Goal: Task Accomplishment & Management: Use online tool/utility

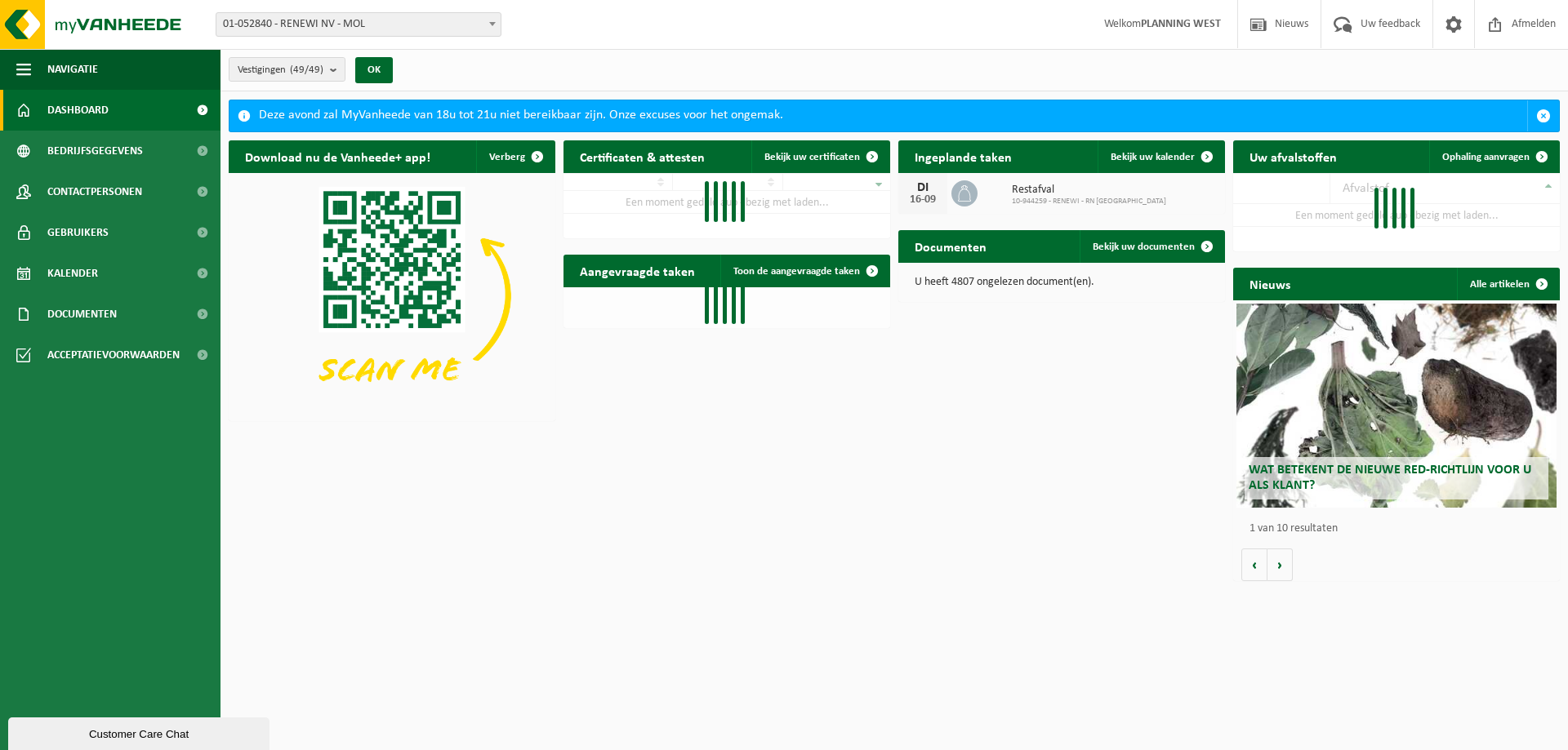
click at [419, 21] on span "01-052840 - RENEWI NV - MOL" at bounding box center [358, 24] width 284 height 23
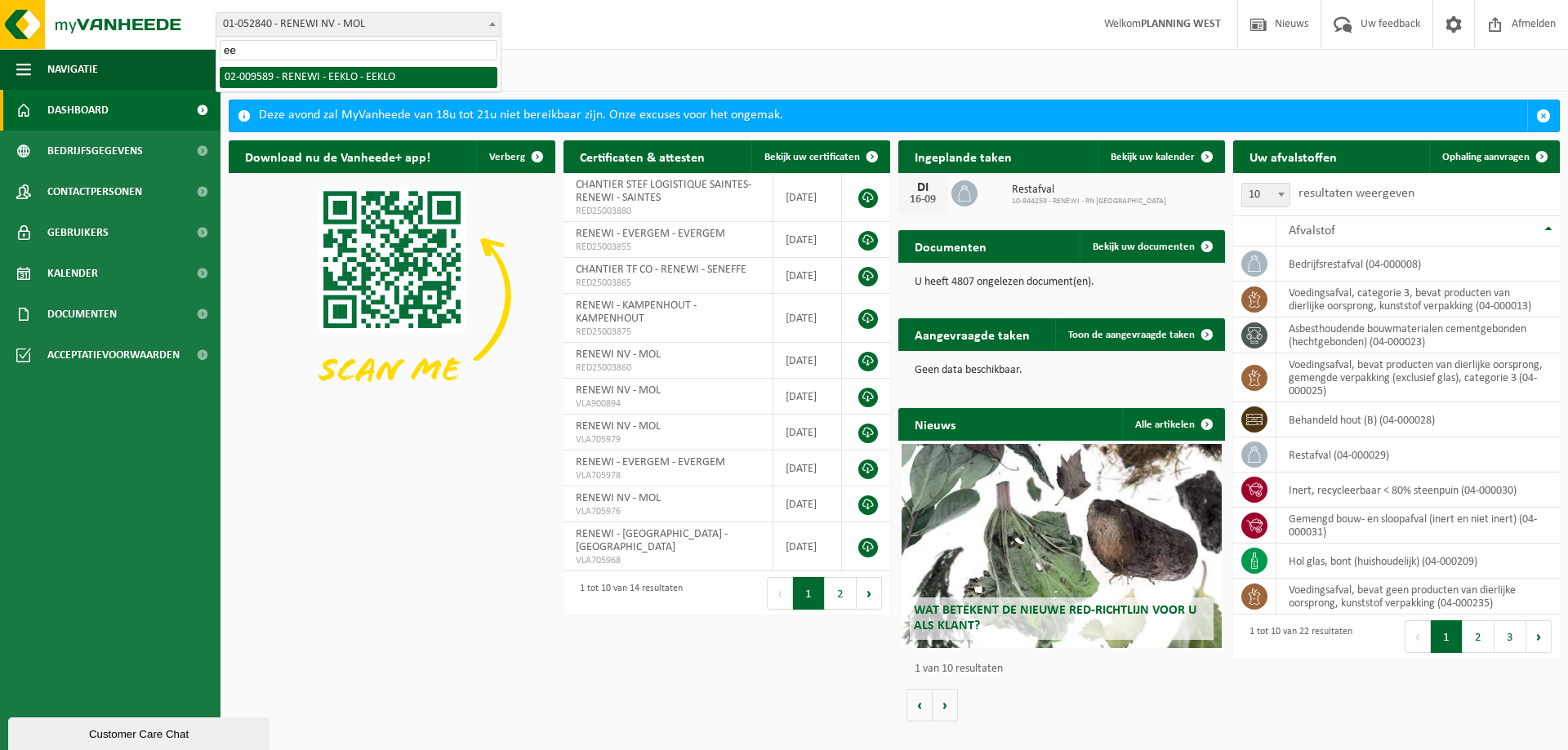
type input "ee"
select select "1811"
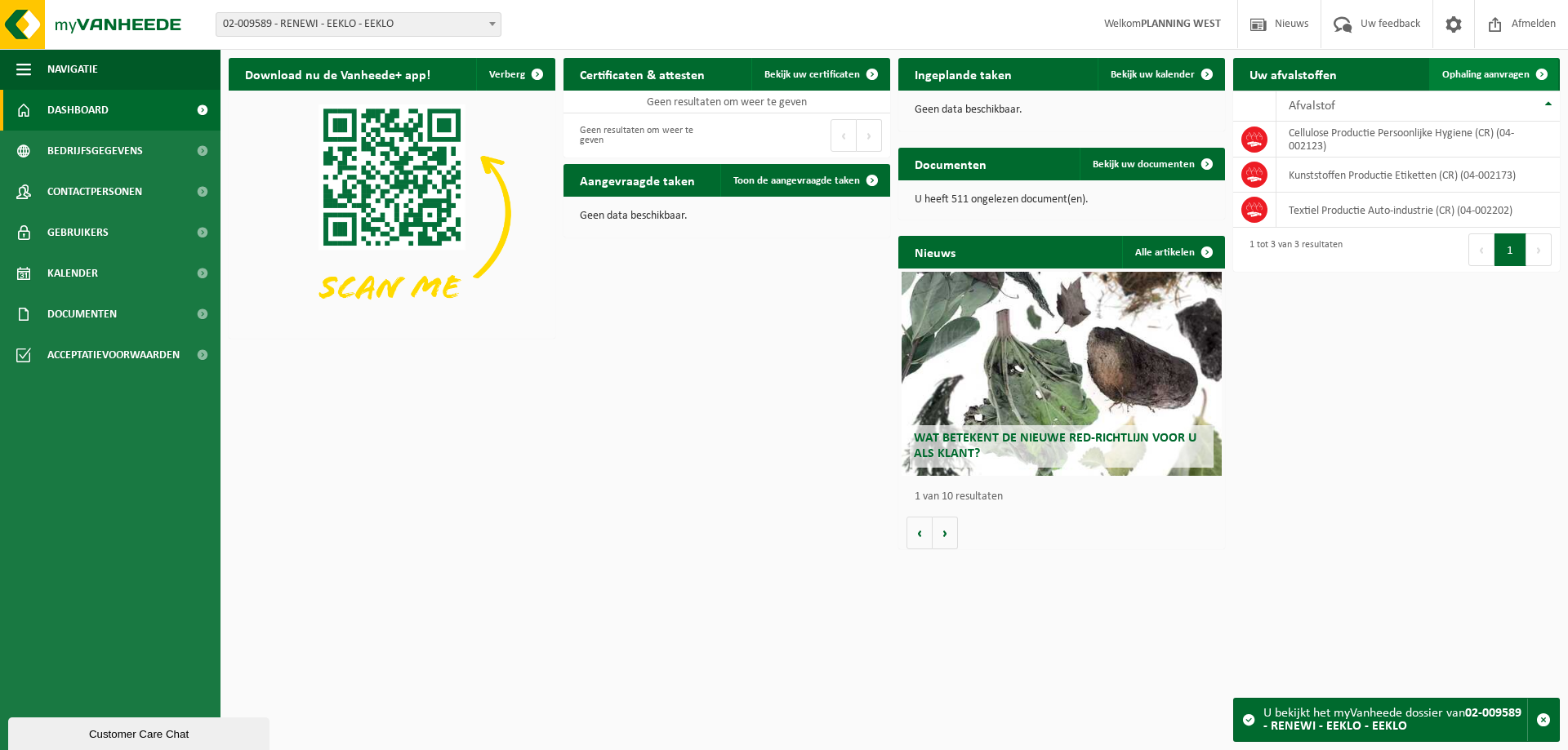
click at [1518, 76] on span "Ophaling aanvragen" at bounding box center [1486, 75] width 88 height 11
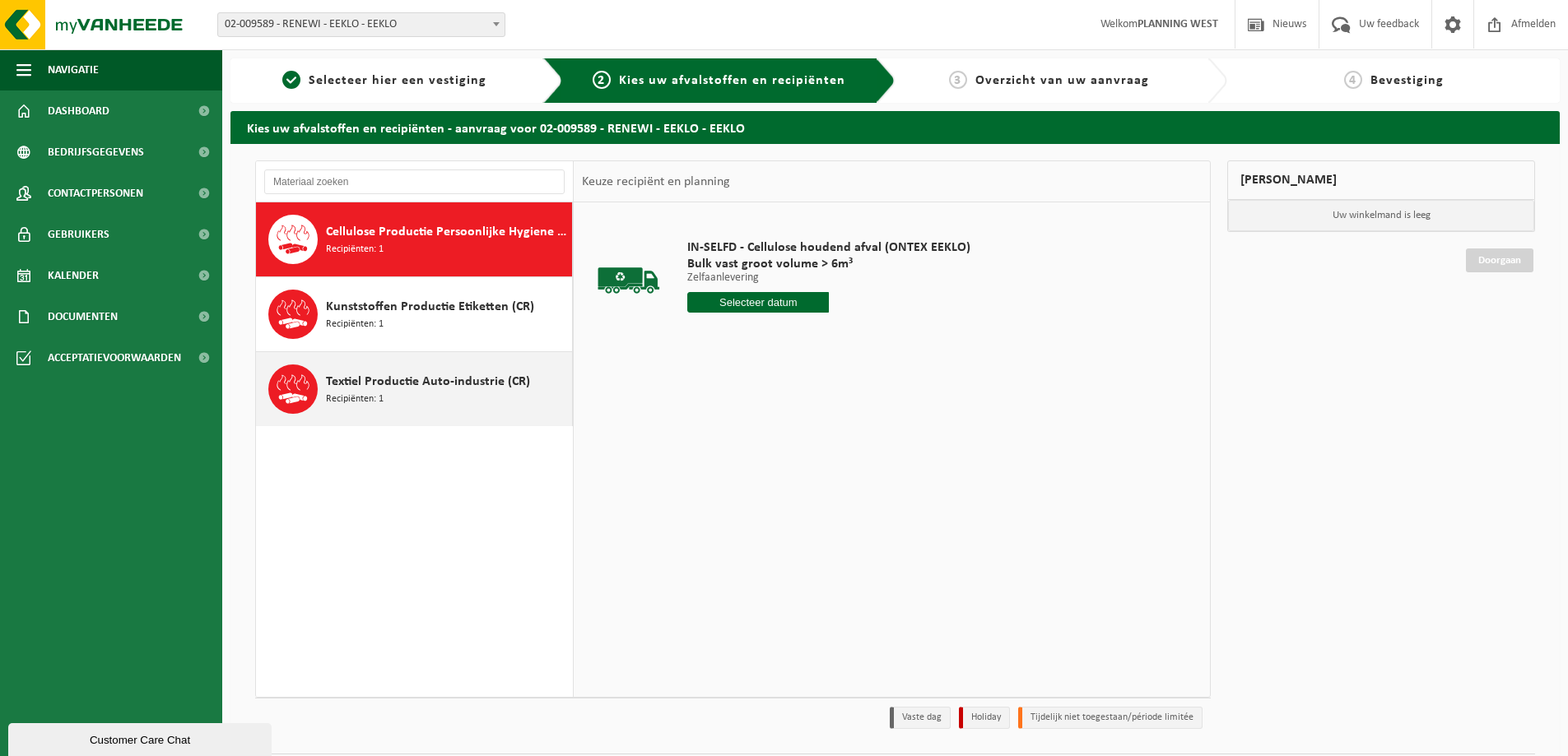
click at [423, 381] on span "Textiel Productie Auto-industrie (CR)" at bounding box center [428, 381] width 204 height 19
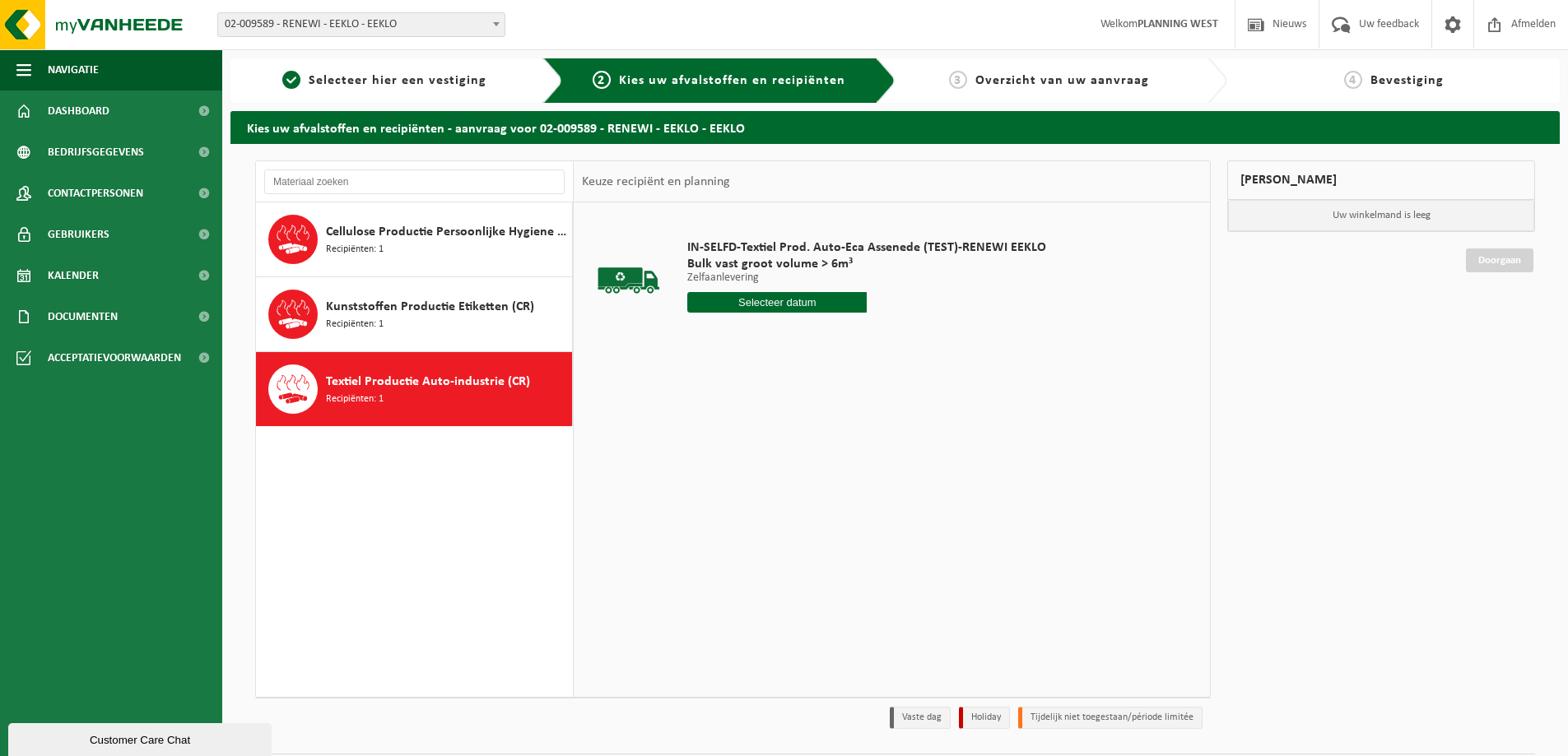
click at [761, 304] on input "text" at bounding box center [776, 302] width 179 height 20
click at [760, 451] on div "17" at bounding box center [761, 448] width 28 height 27
type input "Van 2025-09-17"
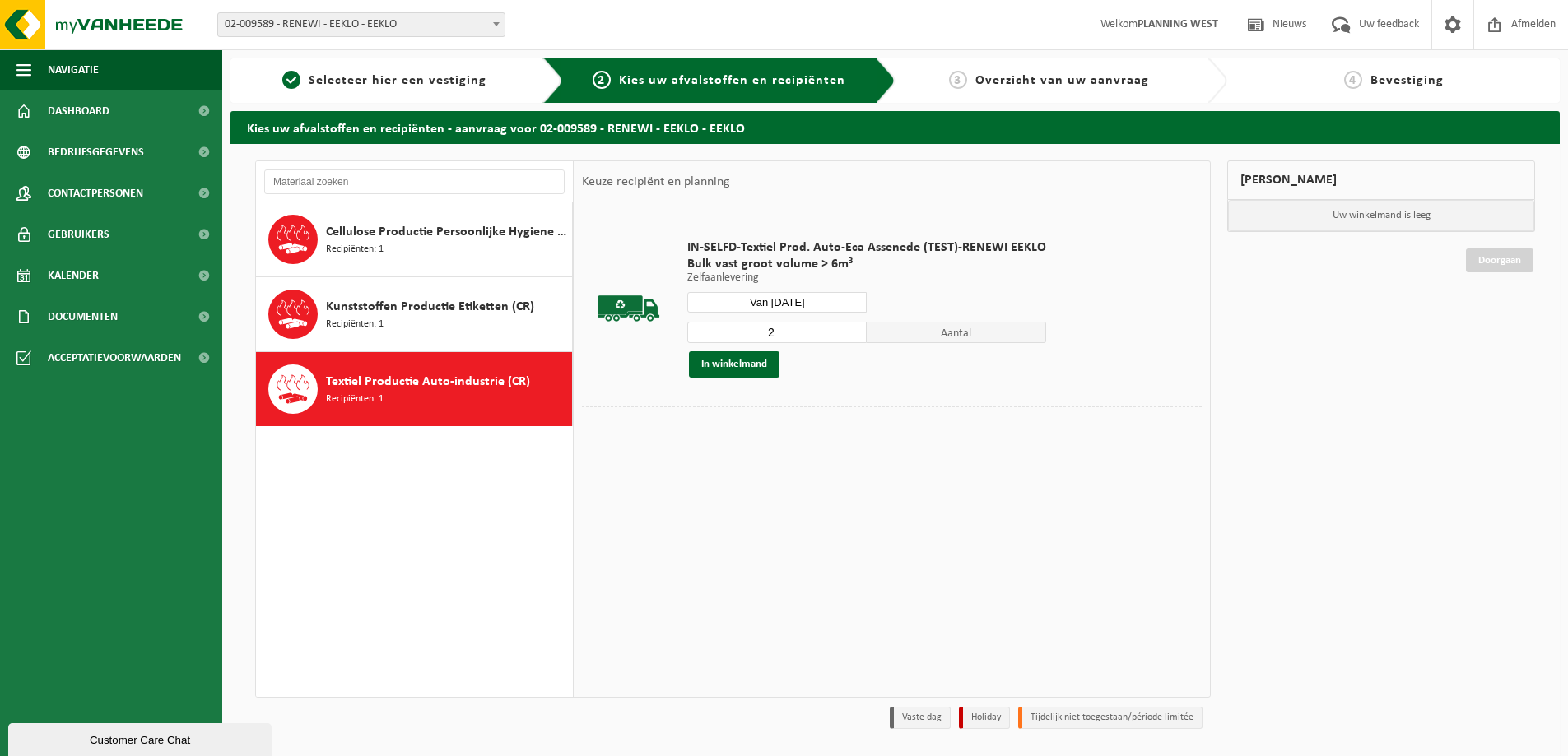
type input "2"
click at [852, 328] on input "2" at bounding box center [776, 332] width 179 height 21
click at [761, 367] on button "In winkelmand" at bounding box center [734, 365] width 91 height 27
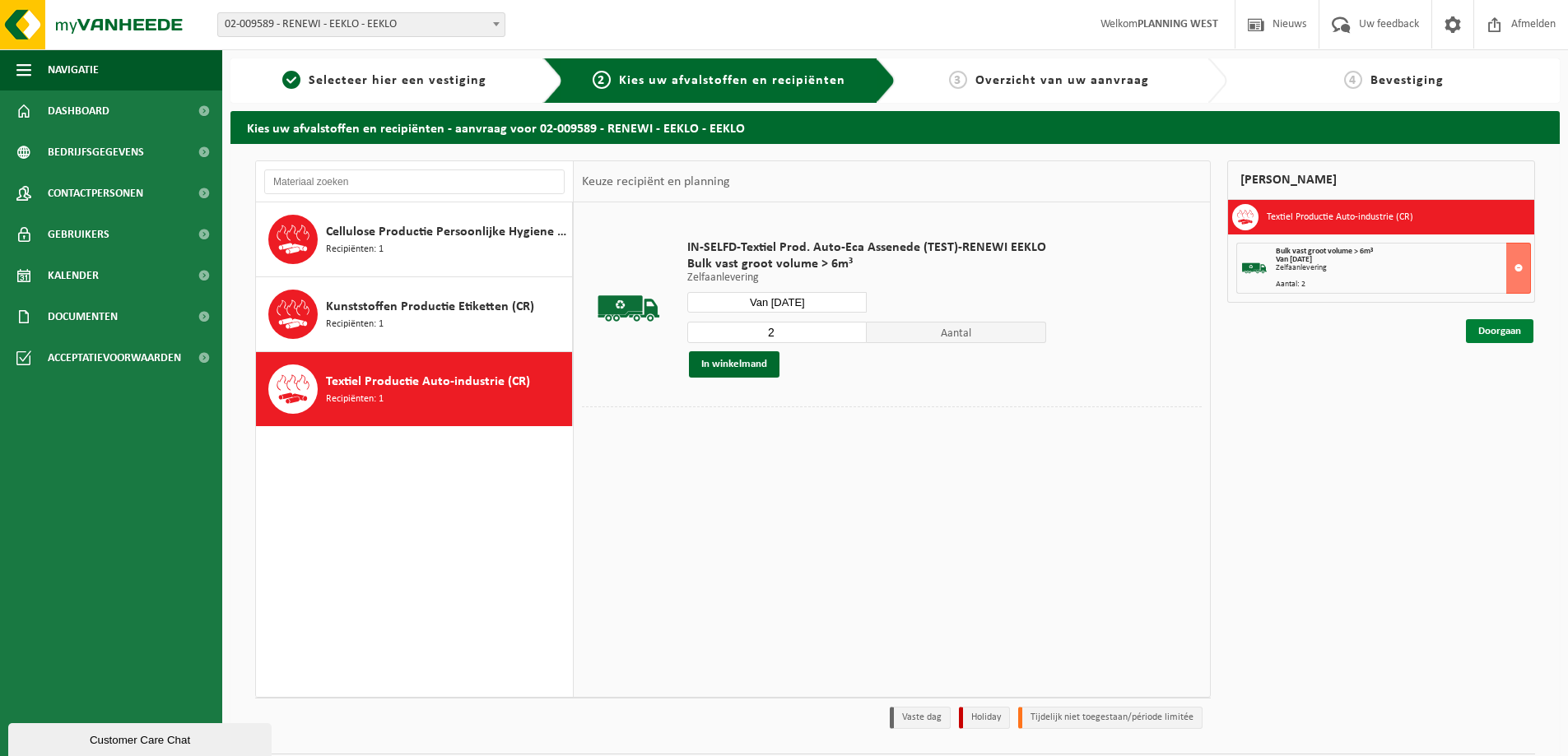
click at [1495, 331] on link "Doorgaan" at bounding box center [1498, 332] width 67 height 24
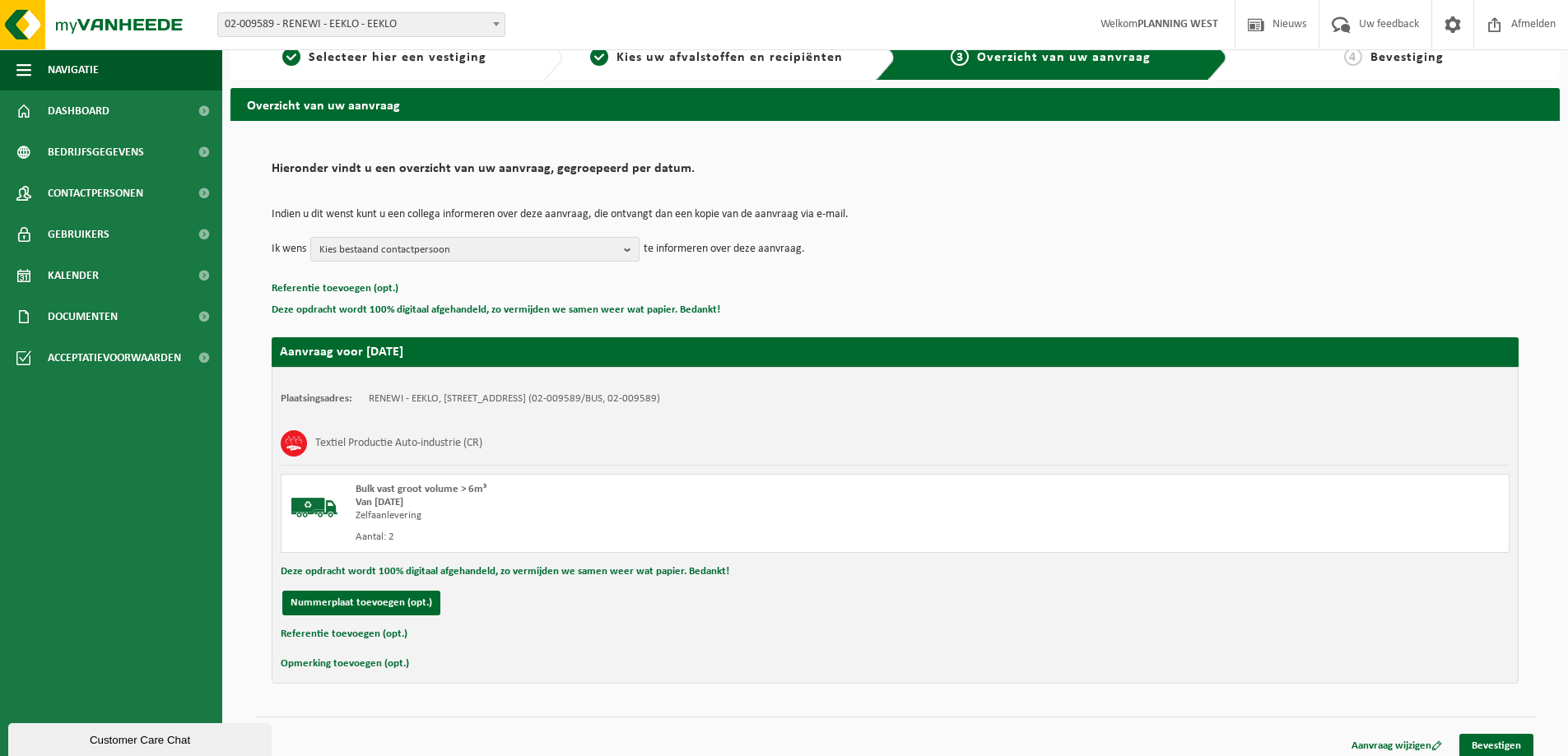
scroll to position [34, 0]
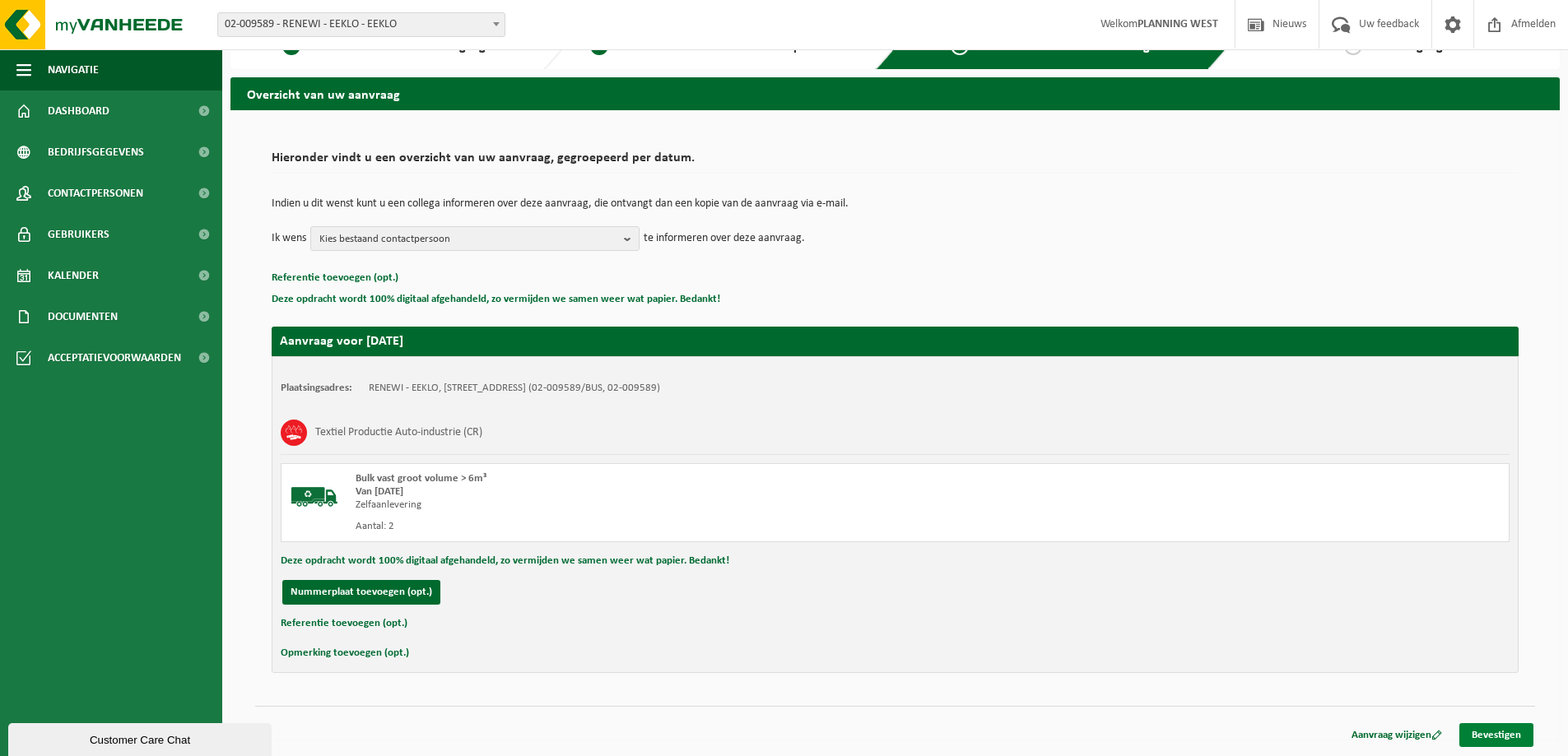
click at [1500, 737] on link "Bevestigen" at bounding box center [1495, 735] width 74 height 24
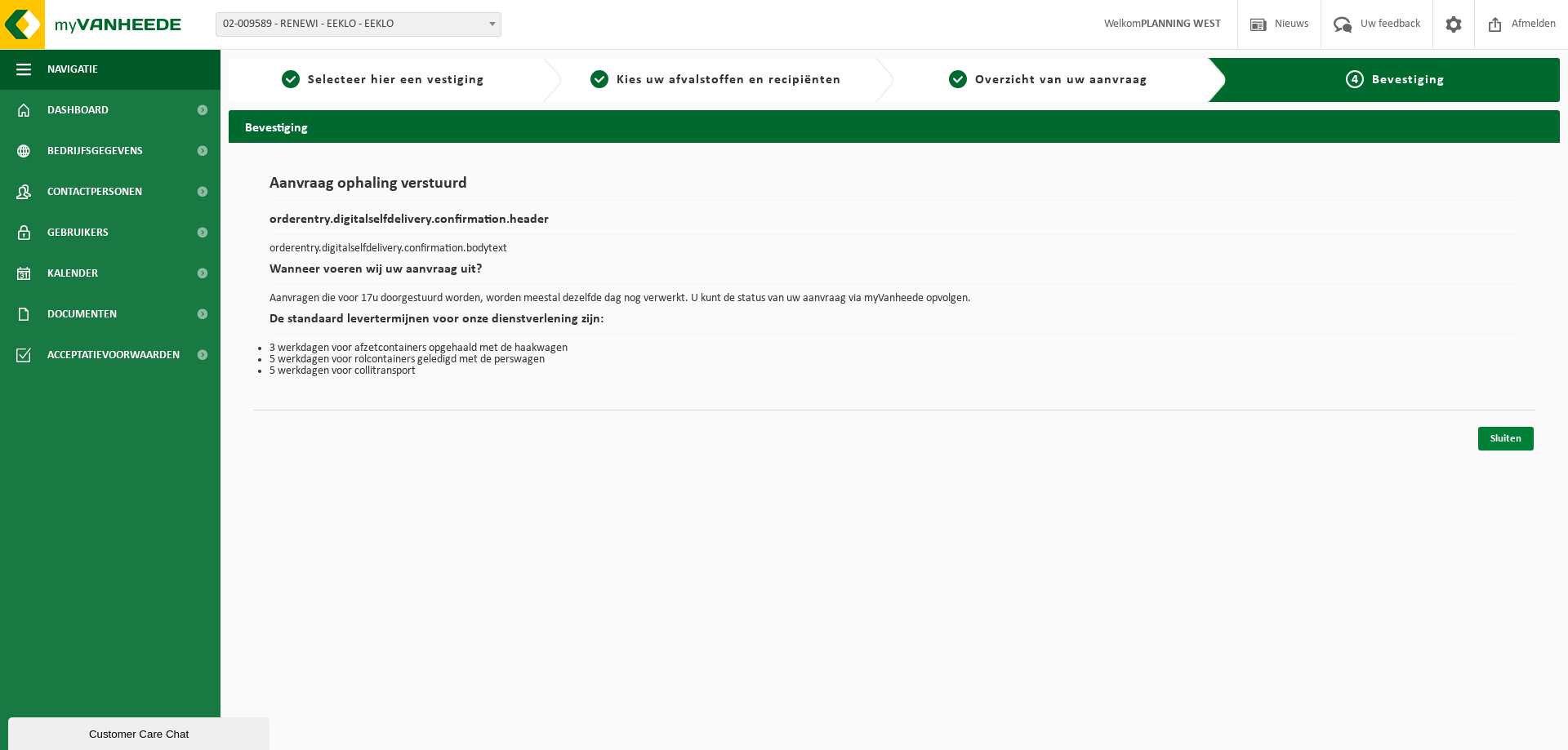
click at [1509, 442] on link "Sluiten" at bounding box center [1505, 439] width 56 height 24
